Goal: Task Accomplishment & Management: Complete application form

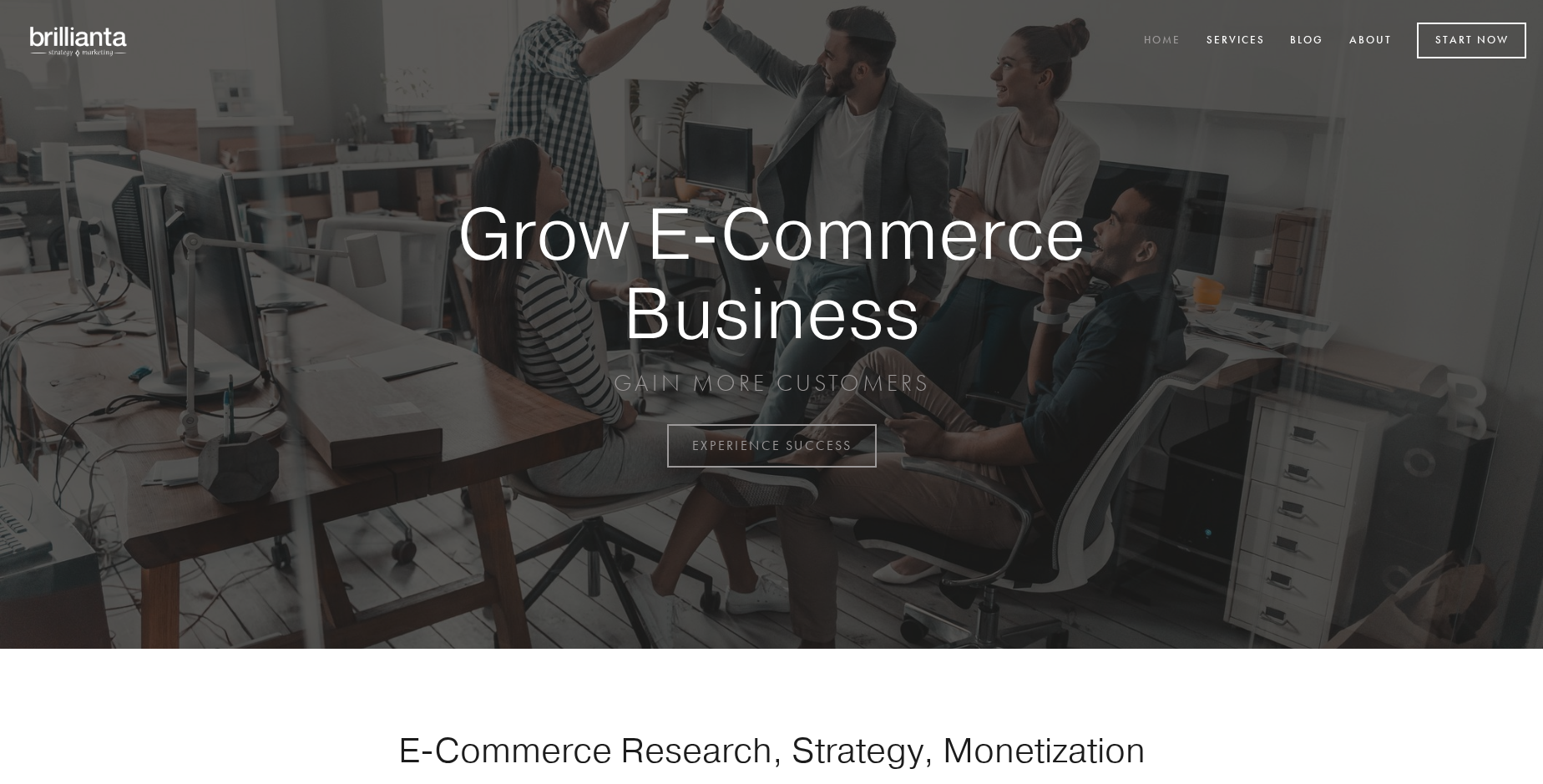
scroll to position [4376, 0]
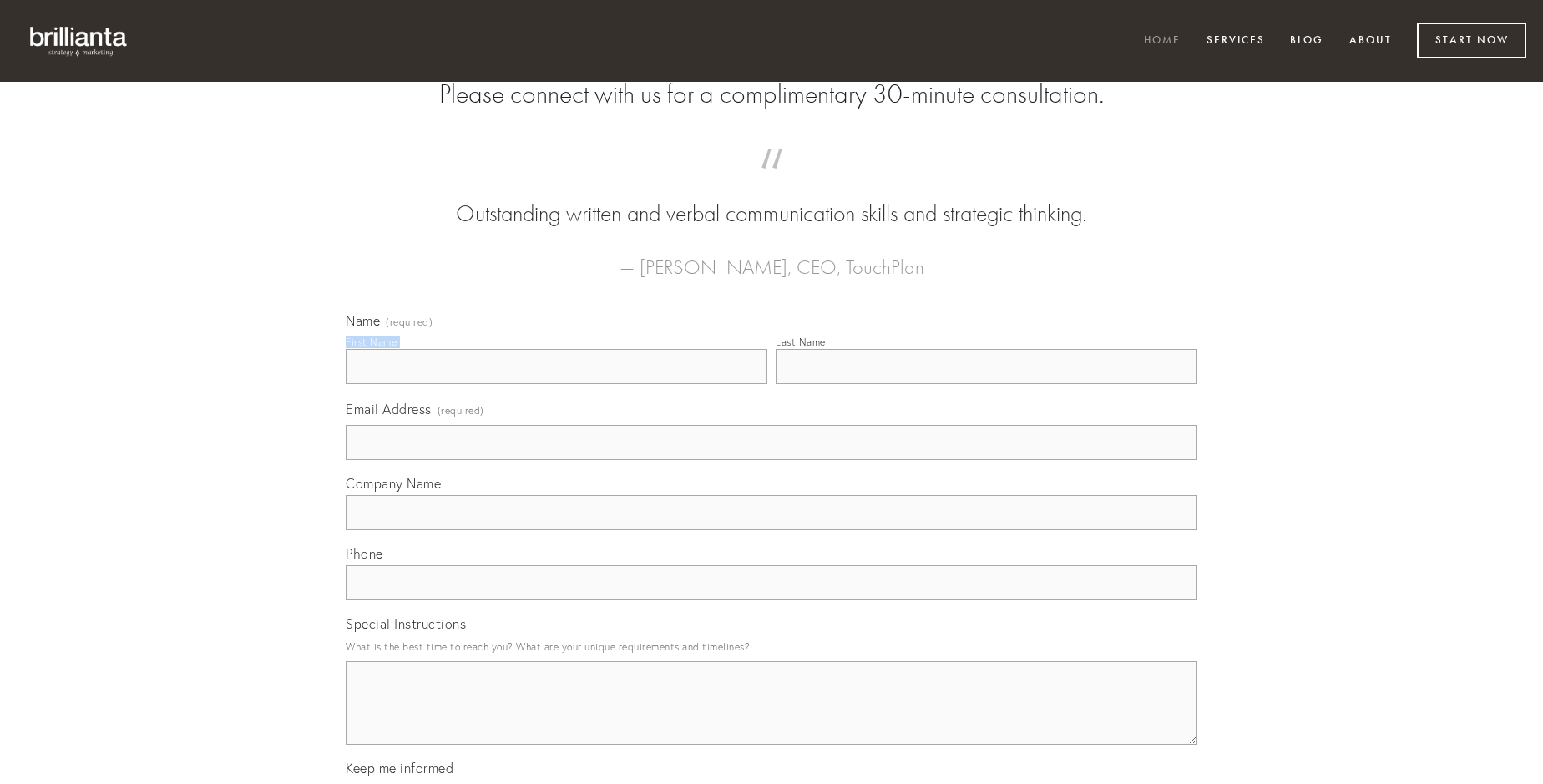
type input "[PERSON_NAME]"
click at [986, 384] on input "Last Name" at bounding box center [986, 366] width 421 height 36
type input "[PERSON_NAME]"
click at [772, 460] on input "Email Address (required)" at bounding box center [771, 443] width 851 height 36
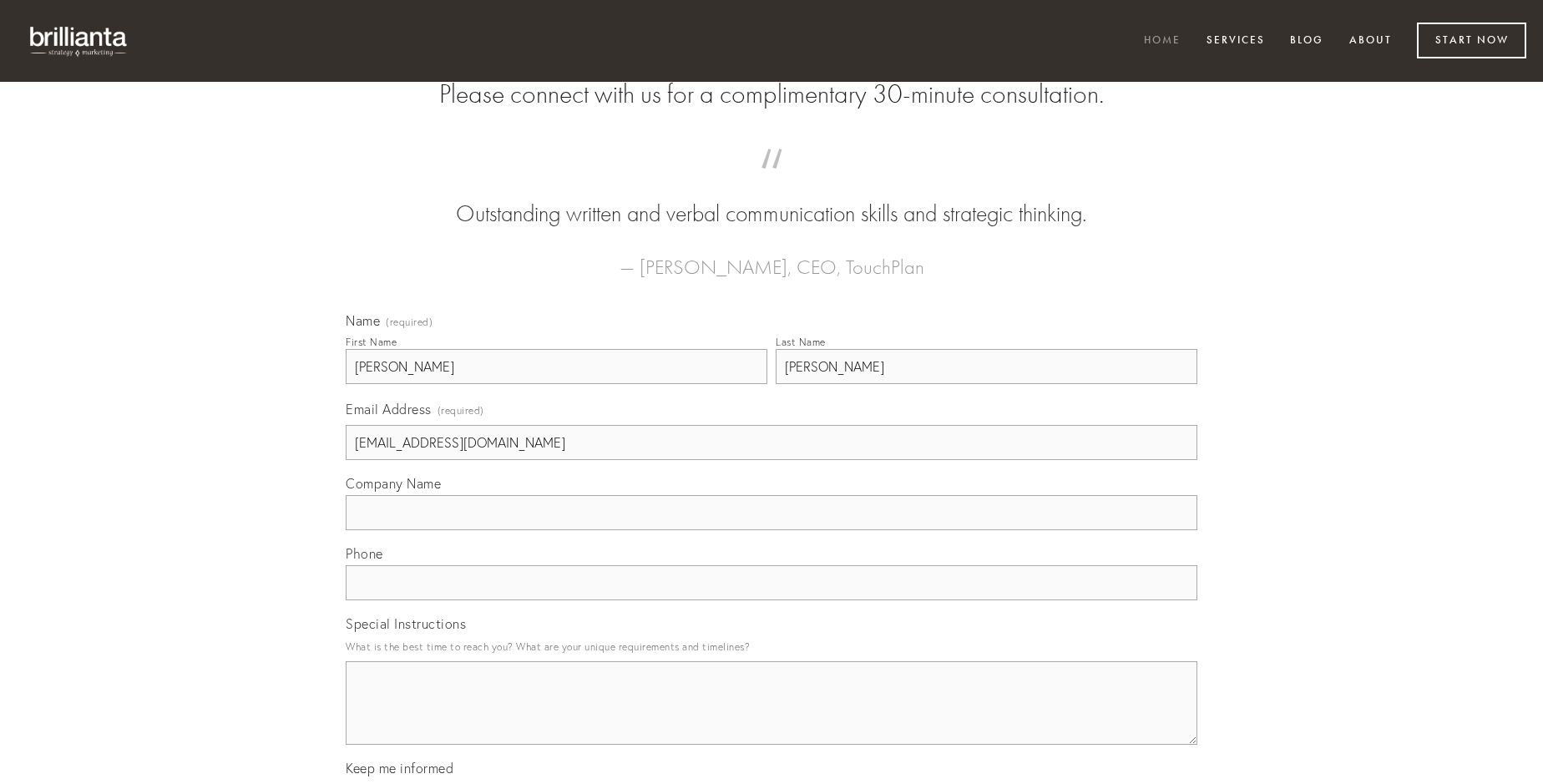
type input "[EMAIL_ADDRESS][DOMAIN_NAME]"
click at [772, 530] on input "Company Name" at bounding box center [771, 513] width 851 height 36
type input "illo"
click at [772, 600] on input "text" at bounding box center [771, 583] width 851 height 36
click at [772, 718] on textarea "Special Instructions" at bounding box center [771, 703] width 851 height 83
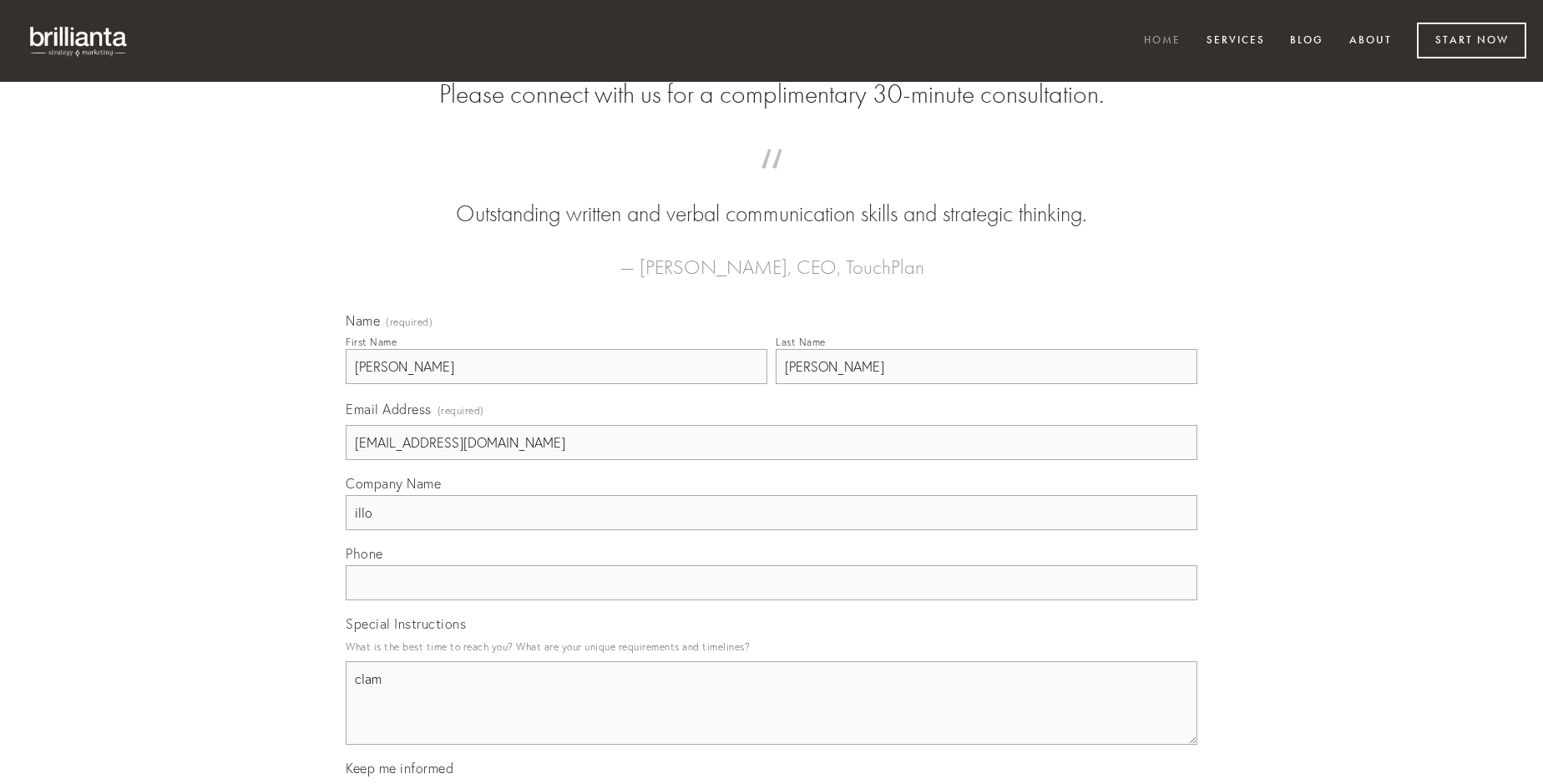
type textarea "clam"
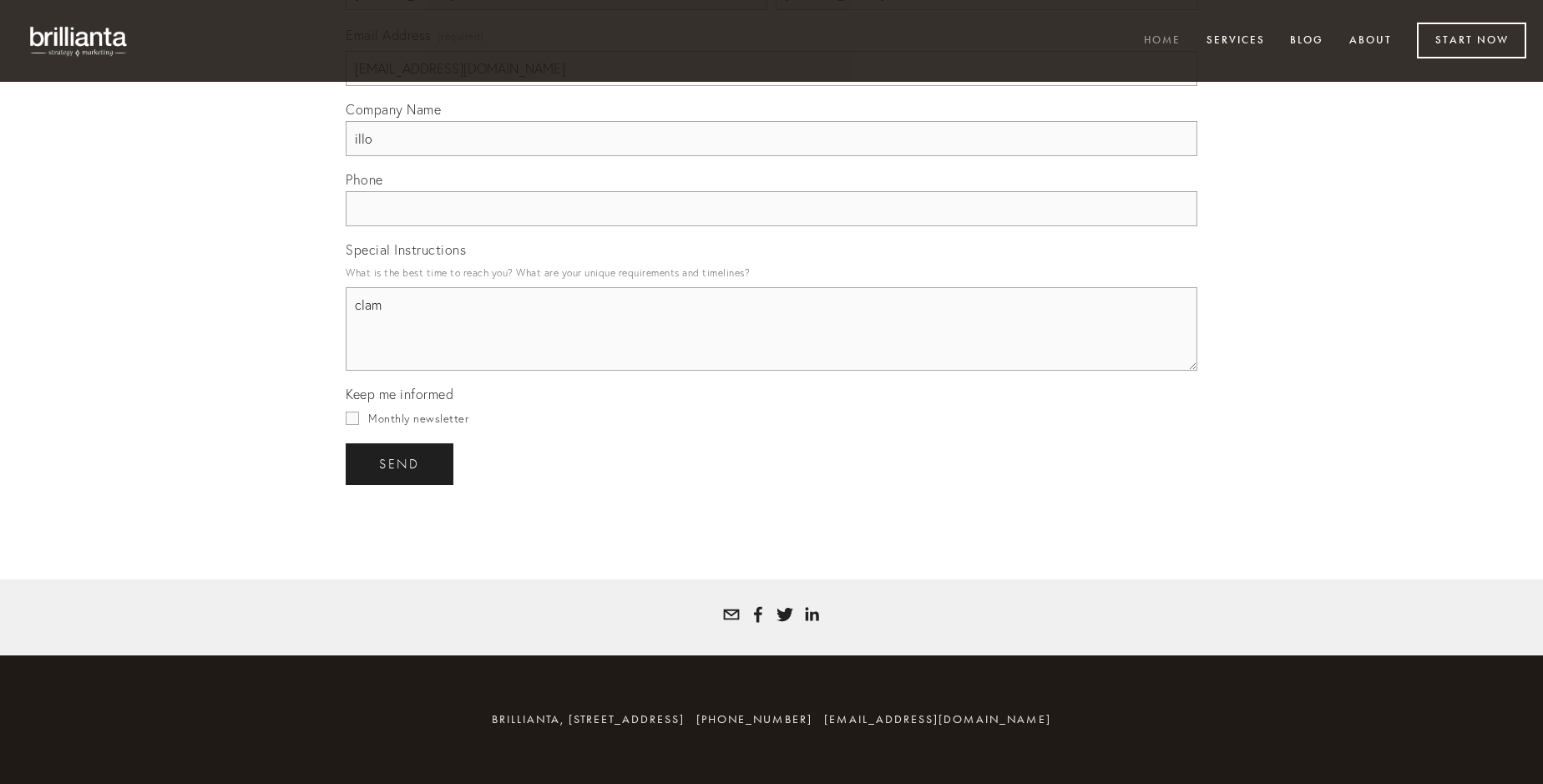
click at [401, 463] on span "send" at bounding box center [400, 464] width 41 height 15
